Goal: Task Accomplishment & Management: Manage account settings

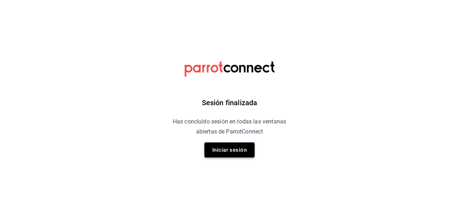
click at [239, 150] on button "Iniciar sesión" at bounding box center [229, 150] width 50 height 15
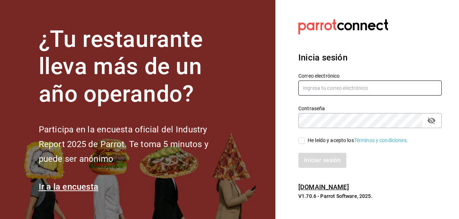
type input "hotaru@grupocosteno.com"
click at [299, 139] on input "He leído y acepto los Términos y condiciones." at bounding box center [301, 141] width 6 height 6
checkbox input "true"
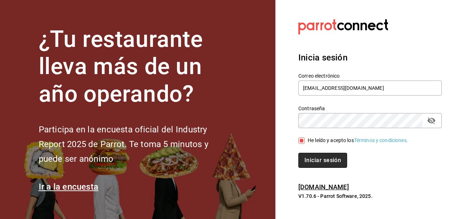
click at [313, 161] on button "Iniciar sesión" at bounding box center [322, 160] width 49 height 15
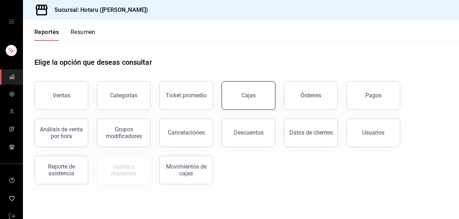
click at [247, 95] on div "Cajas" at bounding box center [248, 95] width 15 height 9
